Goal: Information Seeking & Learning: Learn about a topic

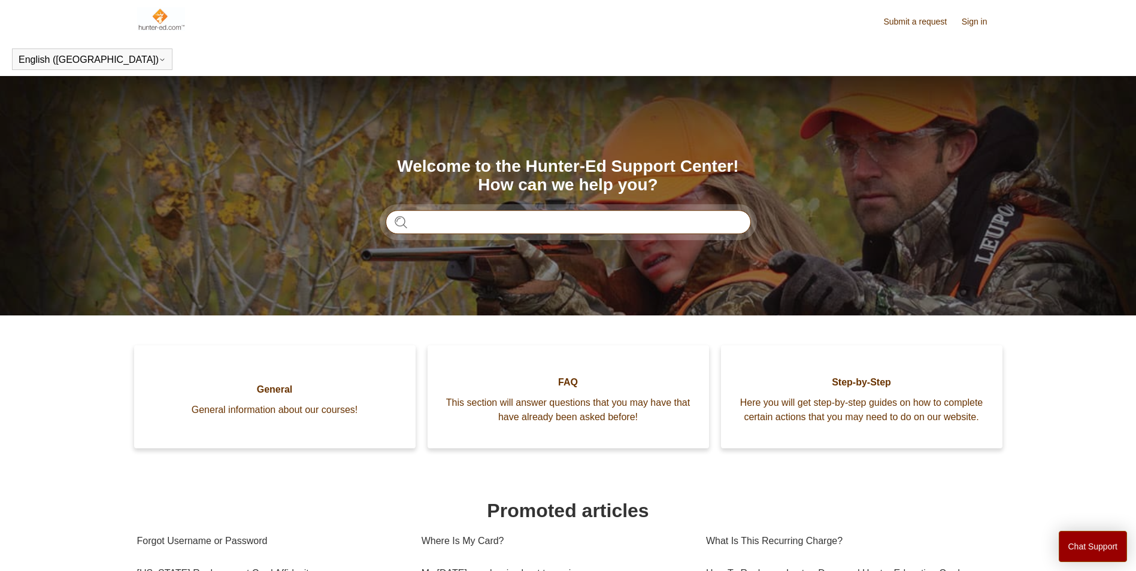
click at [476, 222] on input "Search" at bounding box center [568, 222] width 365 height 24
type input "**********"
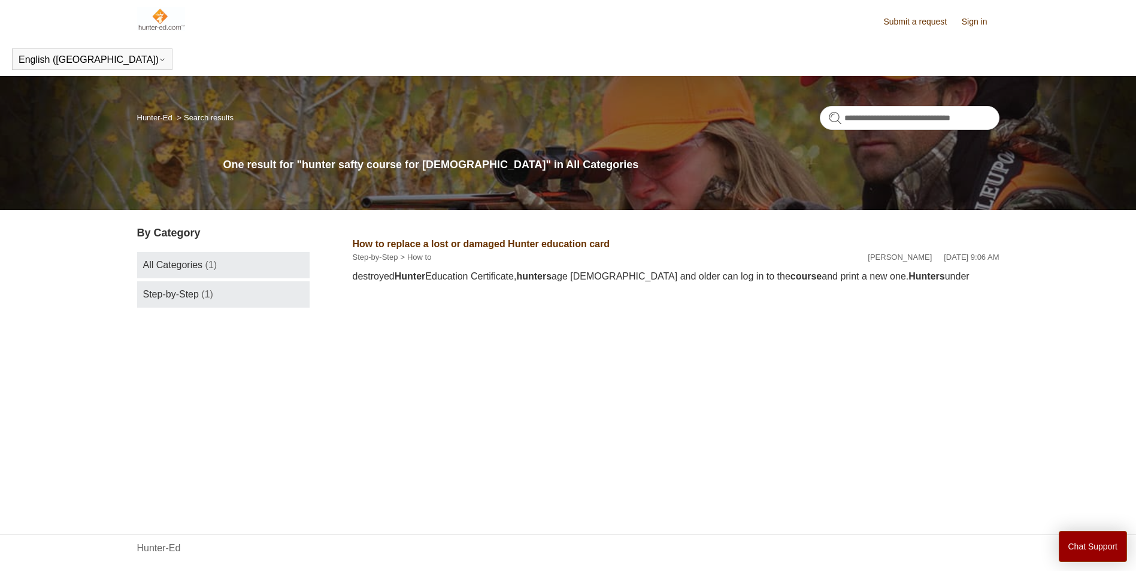
click at [190, 297] on span "Step-by-Step" at bounding box center [171, 294] width 56 height 10
click at [186, 293] on span "Step-by-Step" at bounding box center [171, 294] width 56 height 10
